Goal: Task Accomplishment & Management: Use online tool/utility

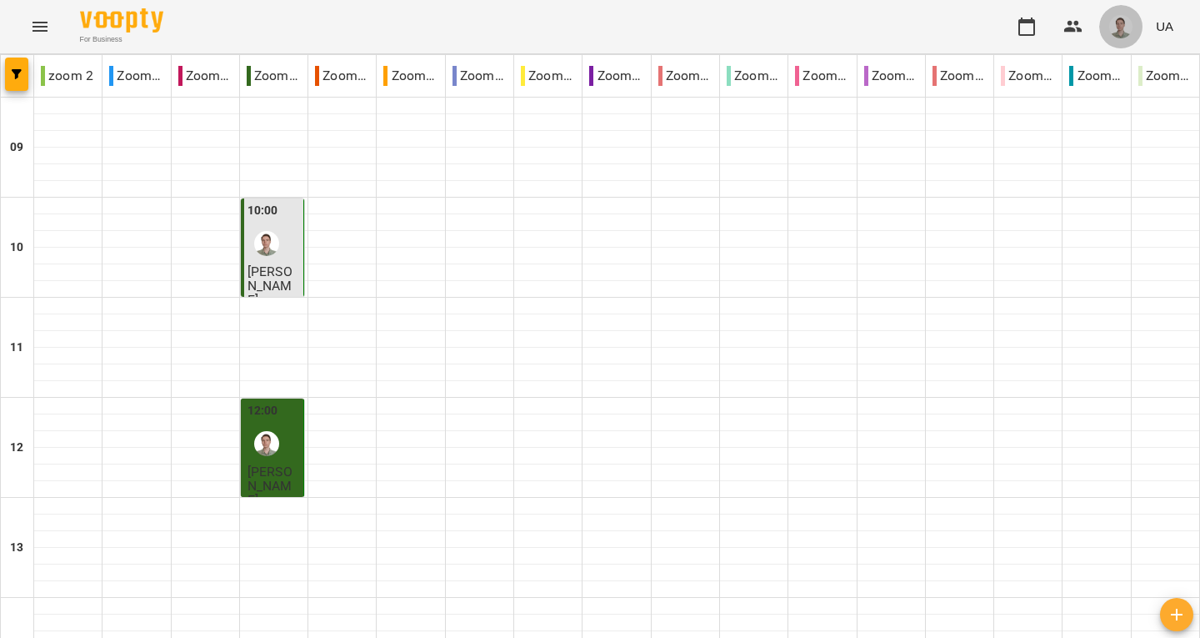
click at [1132, 30] on img "button" at bounding box center [1120, 26] width 23 height 23
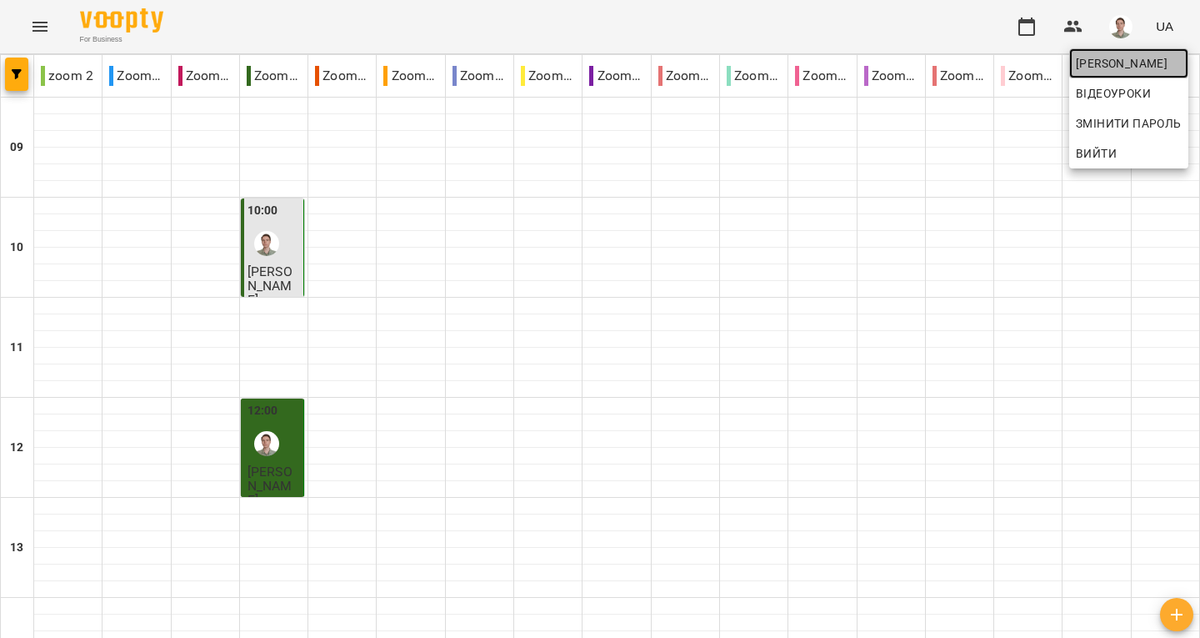
click at [1093, 60] on span "[PERSON_NAME]" at bounding box center [1129, 63] width 106 height 20
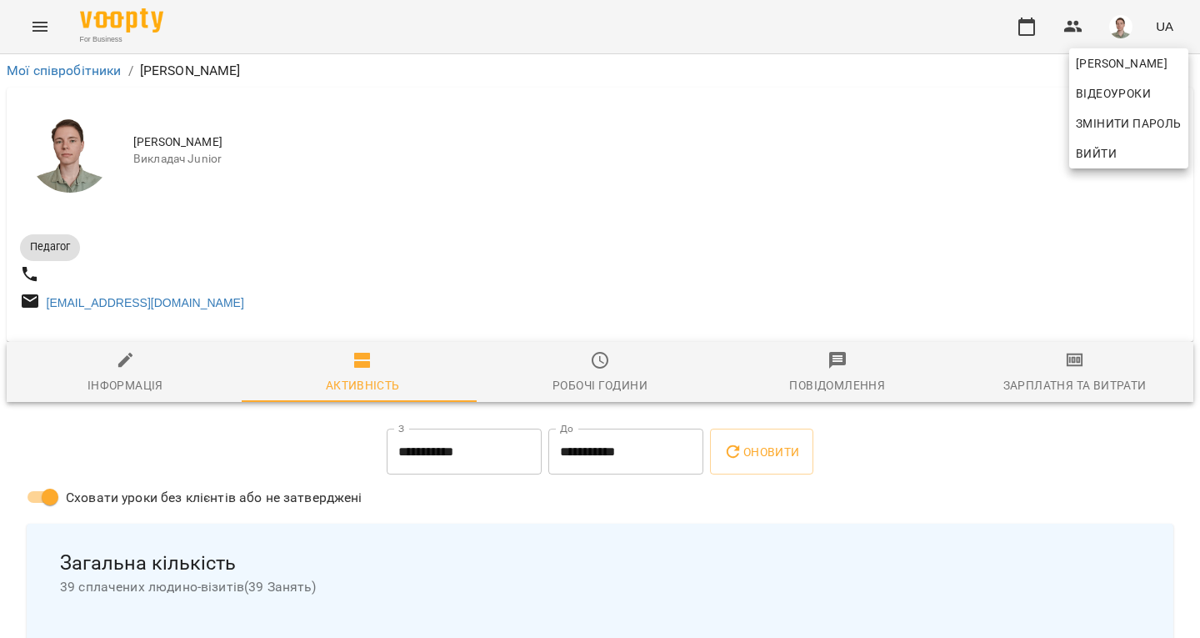
click at [1058, 383] on div at bounding box center [600, 319] width 1200 height 638
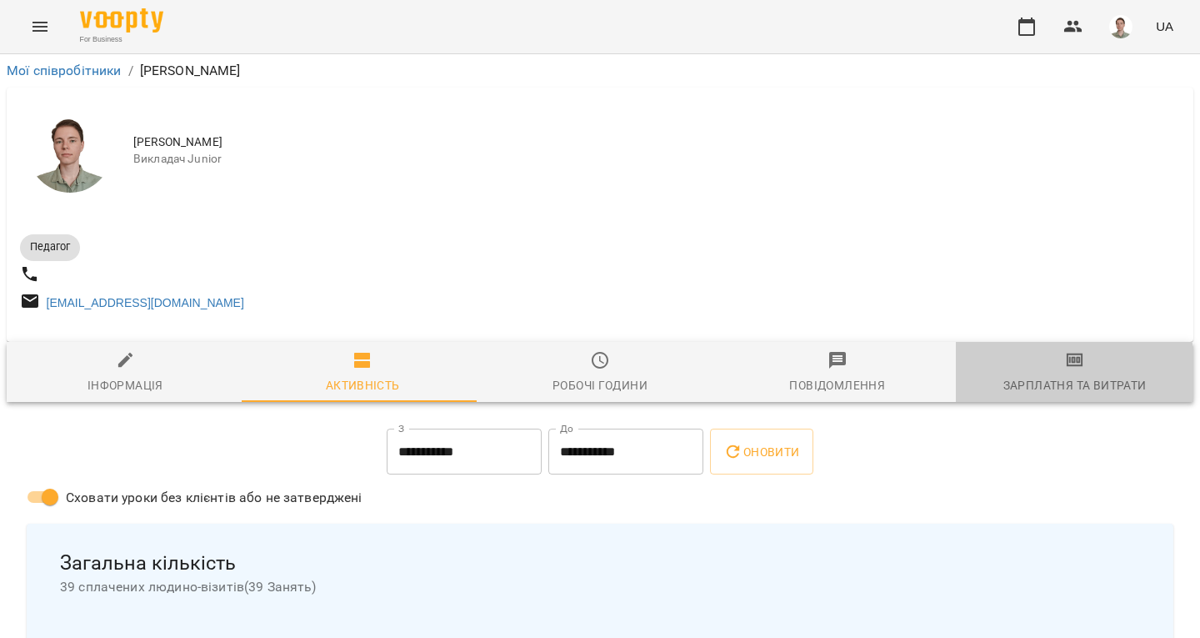
click at [1058, 383] on div "Зарплатня та Витрати" at bounding box center [1074, 385] width 143 height 20
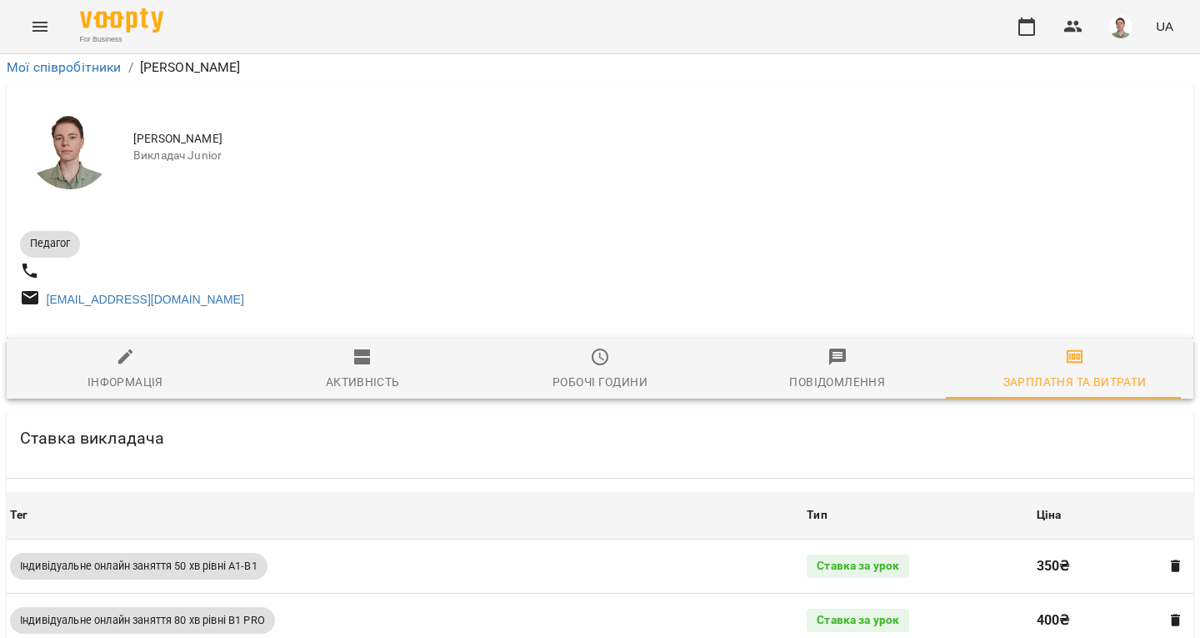
scroll to position [681, 0]
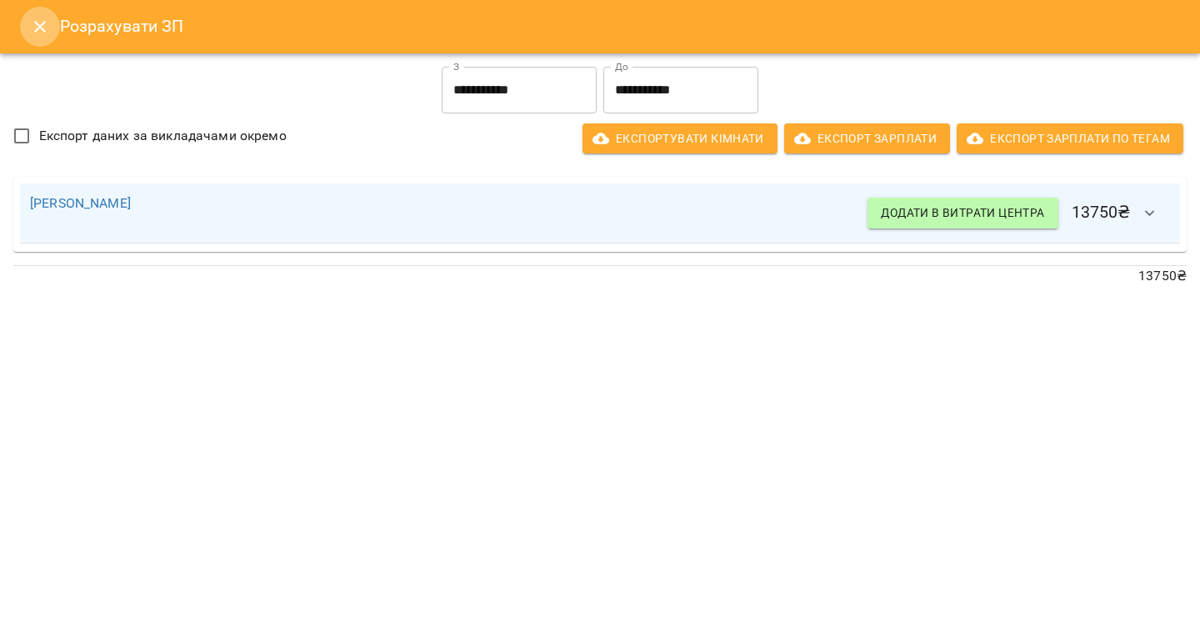
click at [33, 29] on icon "Close" at bounding box center [40, 27] width 20 height 20
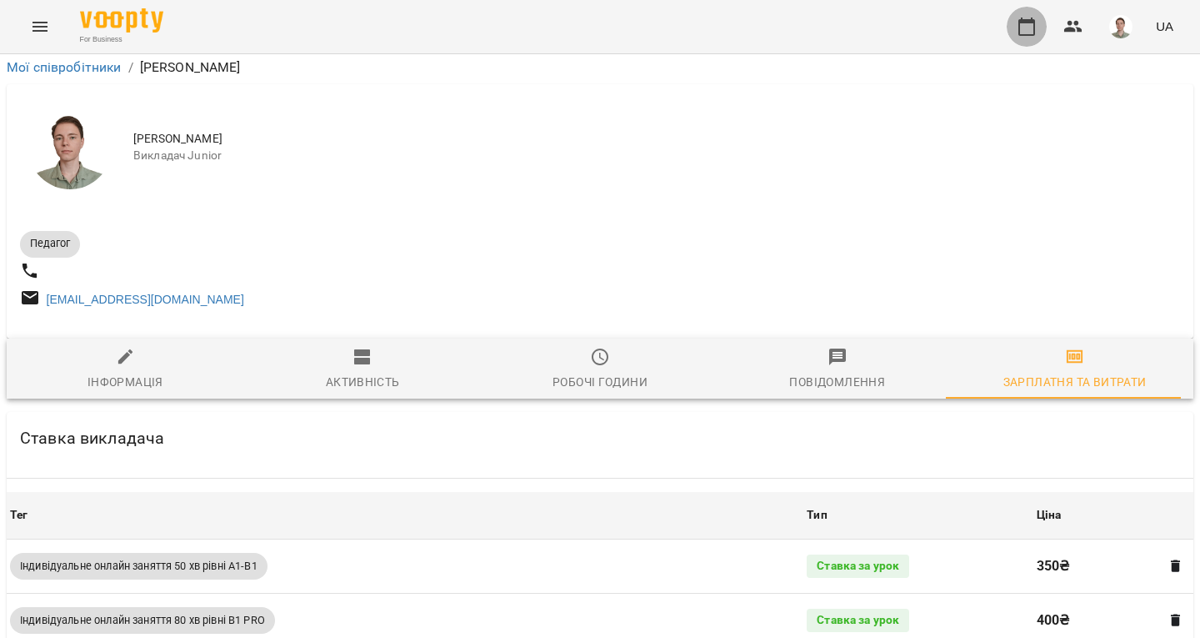
click at [1030, 33] on icon "button" at bounding box center [1027, 27] width 20 height 20
